Goal: Task Accomplishment & Management: Manage account settings

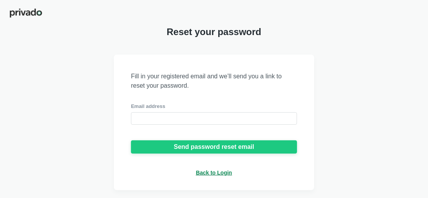
scroll to position [3, 0]
click at [137, 108] on div "Email address" at bounding box center [214, 106] width 166 height 7
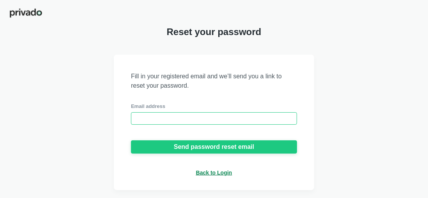
click at [135, 123] on input "email" at bounding box center [214, 118] width 166 height 12
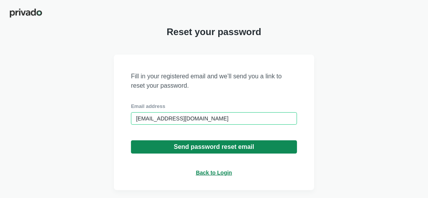
type input "[EMAIL_ADDRESS][DOMAIN_NAME]"
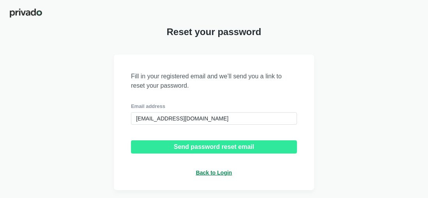
click at [183, 151] on button "Send password reset email" at bounding box center [214, 146] width 166 height 13
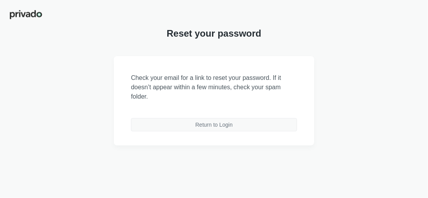
click at [203, 127] on div "Return to Login" at bounding box center [213, 124] width 37 height 7
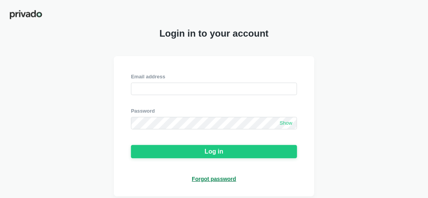
click at [211, 180] on div "Forgot password" at bounding box center [214, 178] width 44 height 7
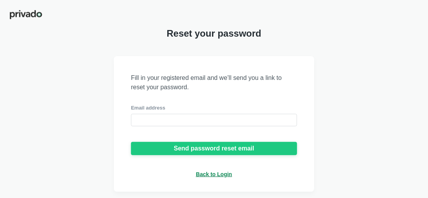
click at [146, 108] on div "Email address" at bounding box center [214, 107] width 166 height 7
click at [133, 109] on div "Email address" at bounding box center [214, 107] width 166 height 7
click at [135, 109] on div "Email address" at bounding box center [214, 107] width 166 height 7
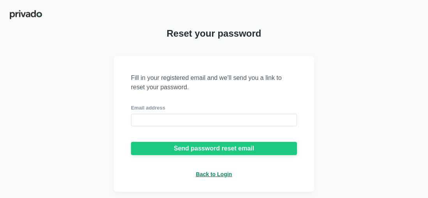
click at [134, 132] on div at bounding box center [214, 132] width 166 height 12
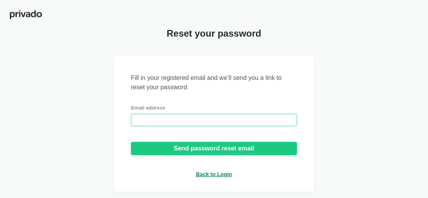
click at [134, 126] on input "email" at bounding box center [214, 120] width 166 height 12
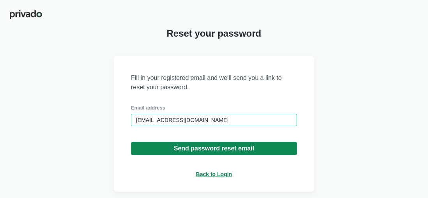
type input "[EMAIL_ADDRESS][DOMAIN_NAME]"
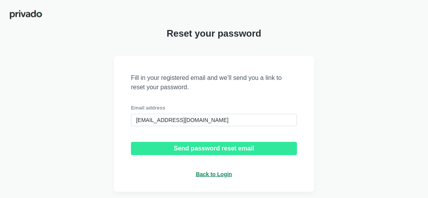
click at [184, 150] on div "Send password reset email" at bounding box center [214, 148] width 80 height 7
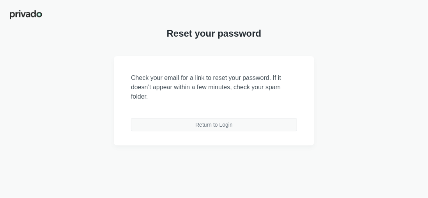
click at [207, 124] on div "Return to Login" at bounding box center [213, 124] width 37 height 7
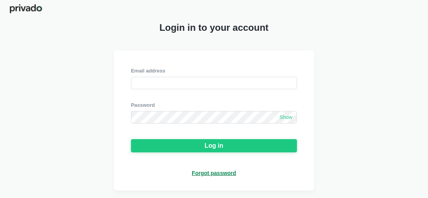
scroll to position [7, 0]
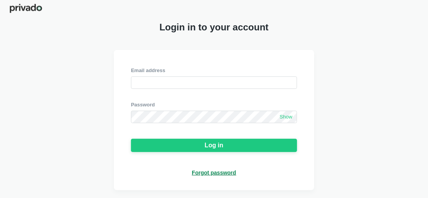
click at [204, 170] on div "Forgot password" at bounding box center [214, 172] width 44 height 7
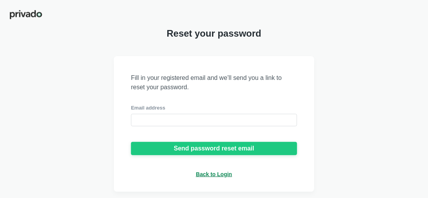
click at [152, 113] on div "Email address" at bounding box center [214, 115] width 166 height 22
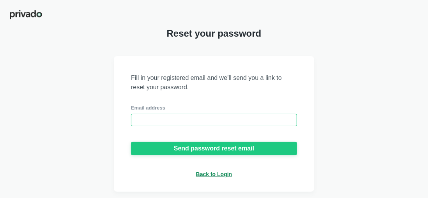
click at [141, 122] on input "email" at bounding box center [214, 120] width 166 height 12
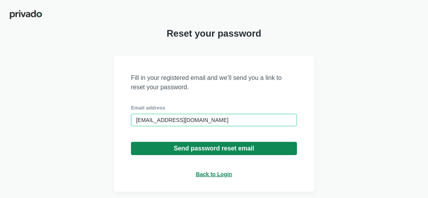
type input "[EMAIL_ADDRESS][DOMAIN_NAME]"
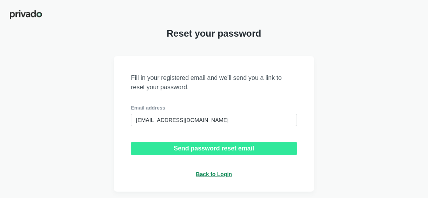
click at [210, 150] on div "Send password reset email" at bounding box center [214, 148] width 80 height 7
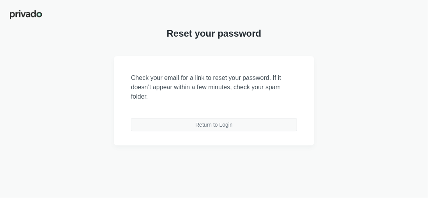
click at [213, 128] on div "Return to Login" at bounding box center [213, 124] width 37 height 7
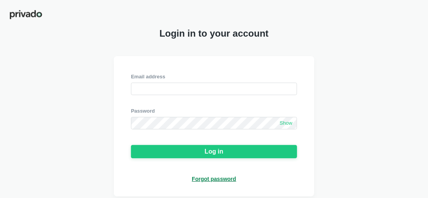
click at [204, 181] on div "Forgot password" at bounding box center [214, 178] width 44 height 7
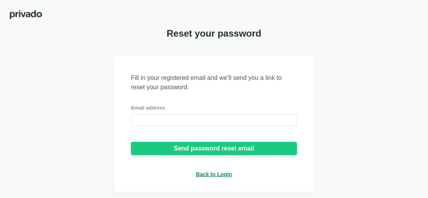
click at [139, 110] on div "Email address" at bounding box center [214, 107] width 166 height 7
click at [134, 108] on div "Email address" at bounding box center [214, 107] width 166 height 7
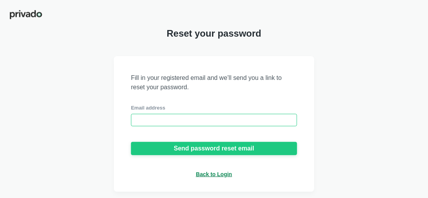
click at [135, 120] on input "email" at bounding box center [214, 120] width 166 height 12
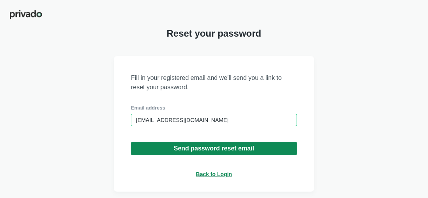
type input "[EMAIL_ADDRESS][DOMAIN_NAME]"
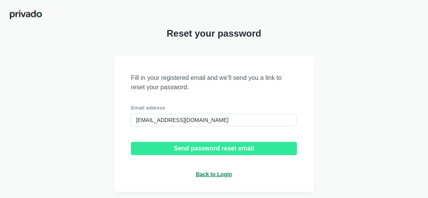
click at [194, 152] on div "Send password reset email" at bounding box center [214, 148] width 80 height 7
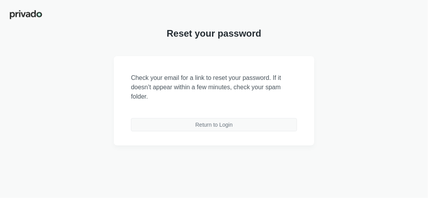
click at [218, 128] on div "Return to Login" at bounding box center [213, 124] width 37 height 7
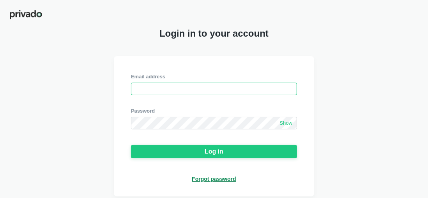
click at [141, 91] on input "email" at bounding box center [214, 89] width 166 height 12
click at [134, 92] on input "email" at bounding box center [214, 89] width 166 height 12
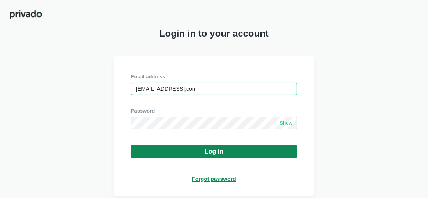
type input "[EMAIL_ADDRESS],com"
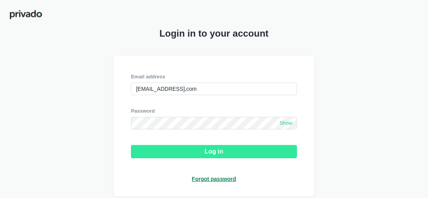
click at [190, 151] on button "Log in" at bounding box center [214, 151] width 166 height 13
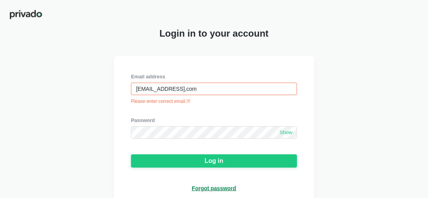
click at [201, 190] on div "Forgot password" at bounding box center [214, 188] width 44 height 7
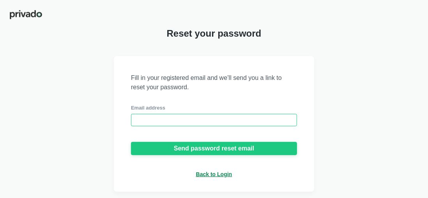
click at [149, 115] on input "email" at bounding box center [214, 120] width 166 height 12
drag, startPoint x: 139, startPoint y: 121, endPoint x: 133, endPoint y: 116, distance: 7.8
click at [133, 116] on input "email" at bounding box center [214, 120] width 166 height 12
click at [135, 120] on input "email" at bounding box center [214, 120] width 166 height 12
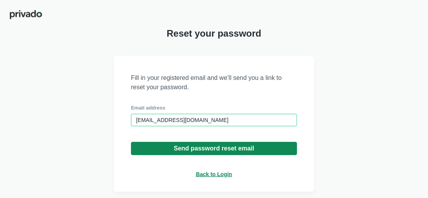
type input "[EMAIL_ADDRESS][DOMAIN_NAME]"
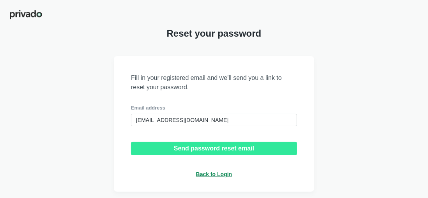
click at [187, 150] on div "Send password reset email" at bounding box center [214, 148] width 80 height 7
